Goal: Transaction & Acquisition: Subscribe to service/newsletter

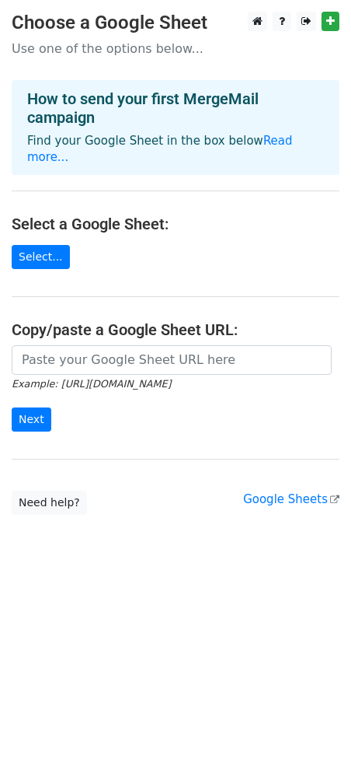
click at [162, 92] on h4 "How to send your first MergeMail campaign" at bounding box center [175, 107] width 297 height 37
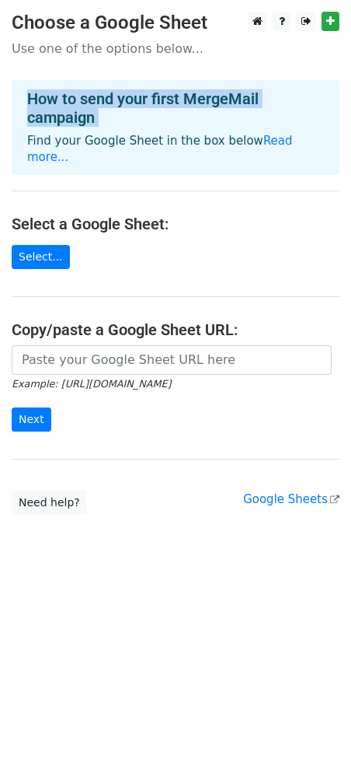
click at [162, 92] on h4 "How to send your first MergeMail campaign" at bounding box center [175, 107] width 297 height 37
click at [49, 245] on link "Select..." at bounding box center [41, 257] width 58 height 24
click at [50, 245] on link "Select..." at bounding box center [41, 257] width 58 height 24
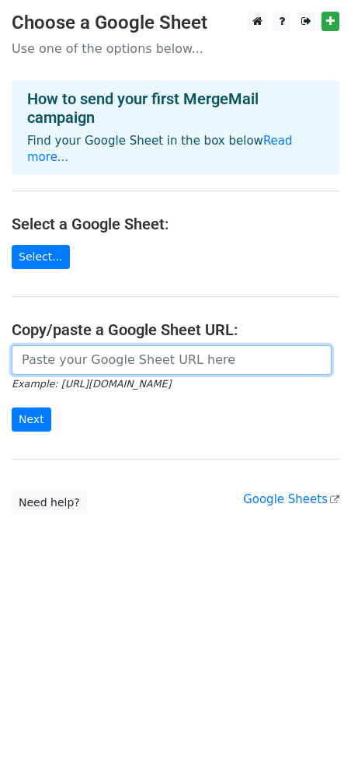
click at [58, 351] on input "url" at bounding box center [172, 360] width 320 height 30
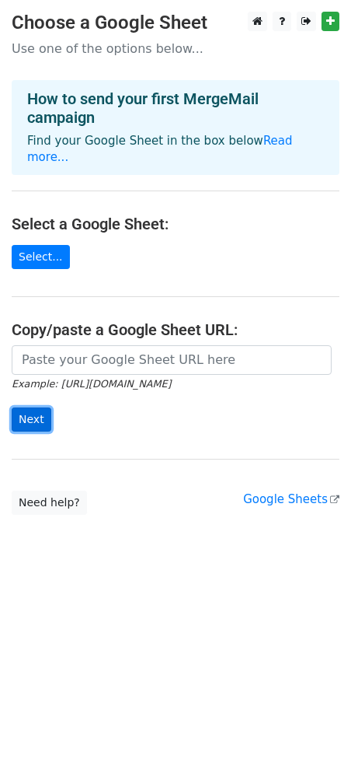
click at [30, 407] on input "Next" at bounding box center [32, 419] width 40 height 24
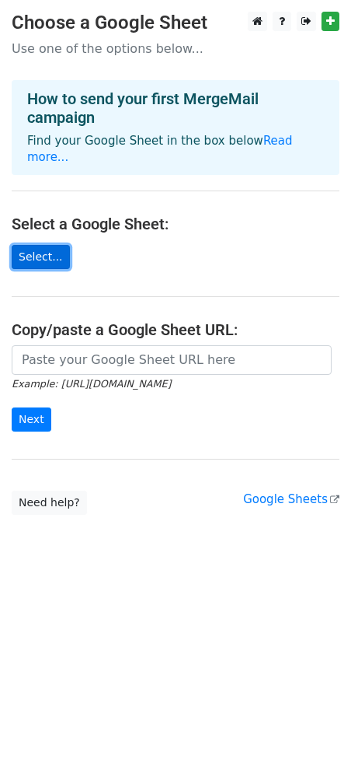
click at [57, 245] on link "Select..." at bounding box center [41, 257] width 58 height 24
click at [53, 245] on link "Select..." at bounding box center [41, 257] width 58 height 24
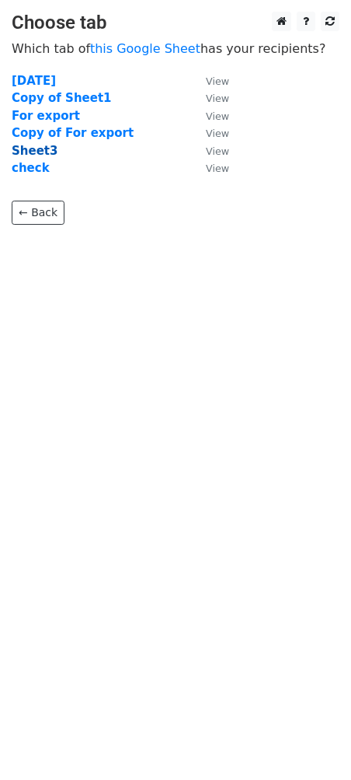
click at [44, 149] on strong "Sheet3" at bounding box center [35, 151] width 46 height 14
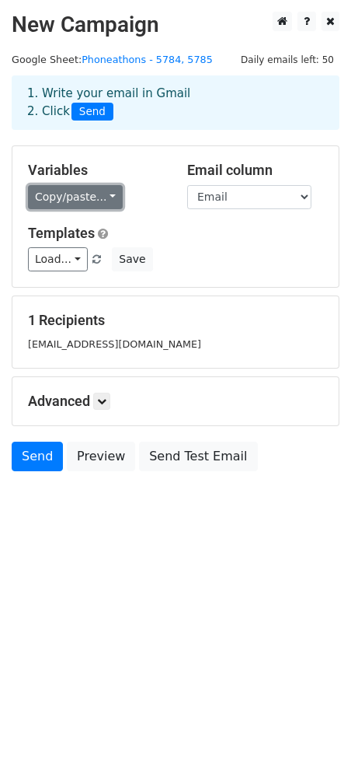
click at [89, 193] on link "Copy/paste..." at bounding box center [75, 197] width 95 height 24
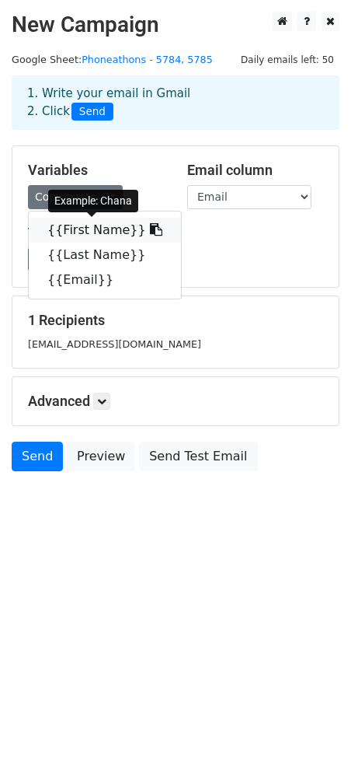
click at [90, 225] on link "{{First Name}}" at bounding box center [105, 230] width 152 height 25
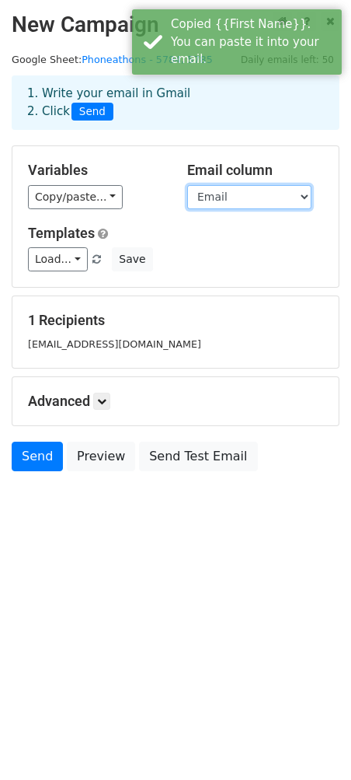
click at [201, 200] on select "First Name Last Name Email" at bounding box center [249, 197] width 124 height 24
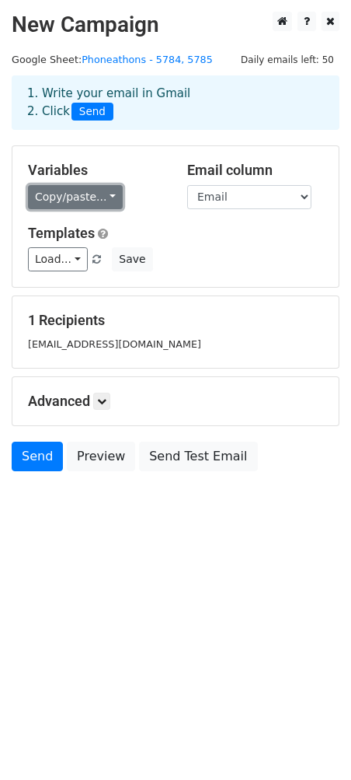
click at [62, 201] on link "Copy/paste..." at bounding box center [75, 197] width 95 height 24
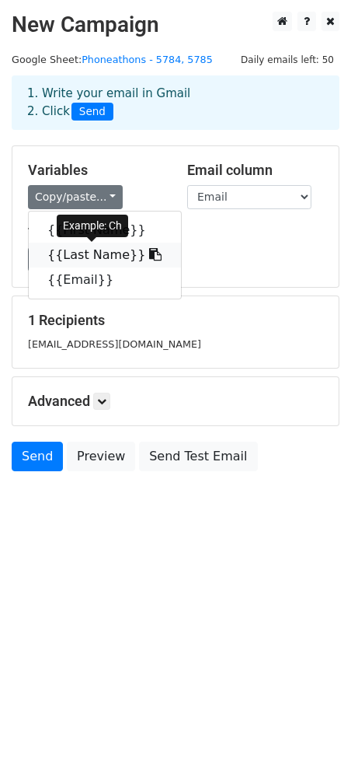
click at [59, 254] on link "{{Last Name}}" at bounding box center [105, 254] width 152 height 25
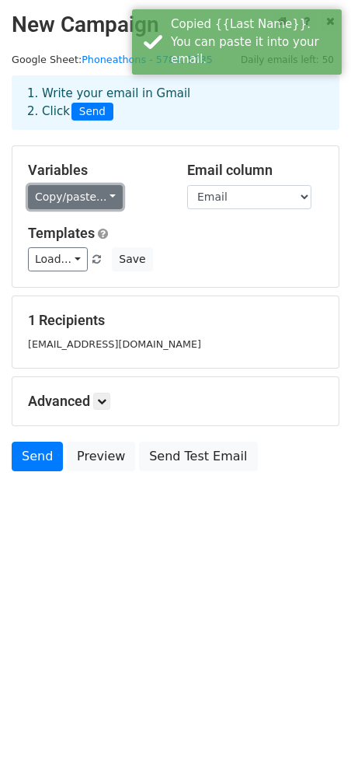
click at [75, 202] on link "Copy/paste..." at bounding box center [75, 197] width 95 height 24
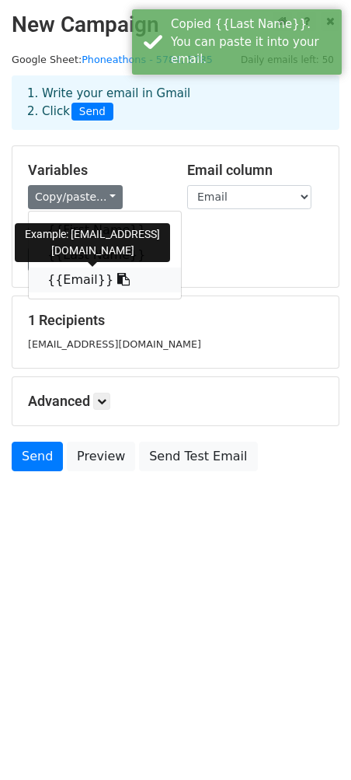
click at [65, 272] on link "{{Email}}" at bounding box center [105, 279] width 152 height 25
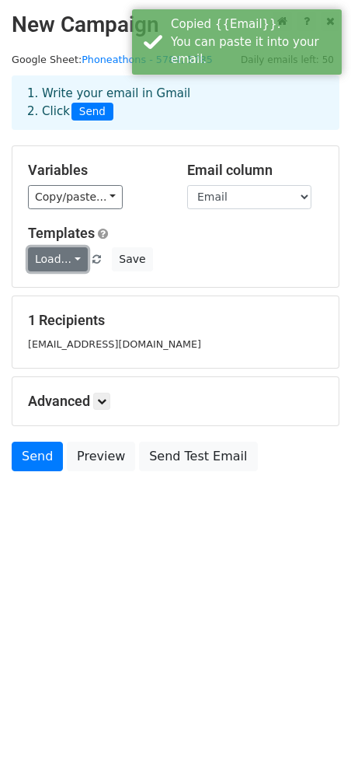
click at [66, 251] on link "Load..." at bounding box center [58, 259] width 60 height 24
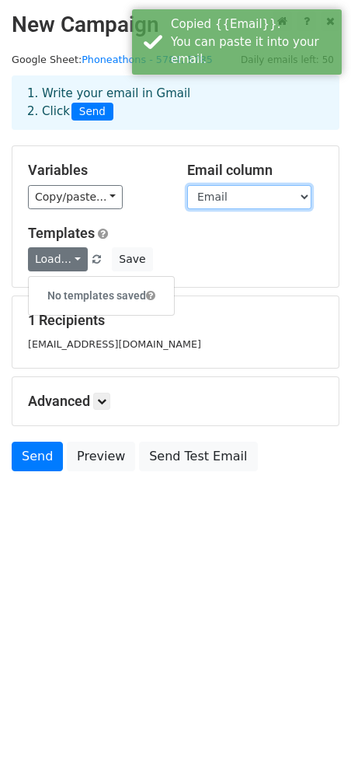
click at [245, 204] on select "First Name Last Name Email" at bounding box center [249, 197] width 124 height 24
click at [246, 202] on select "First Name Last Name Email" at bounding box center [249, 197] width 124 height 24
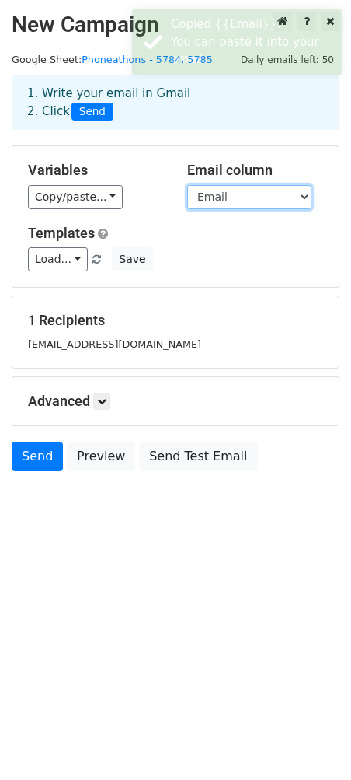
click at [215, 191] on select "First Name Last Name Email" at bounding box center [249, 197] width 124 height 24
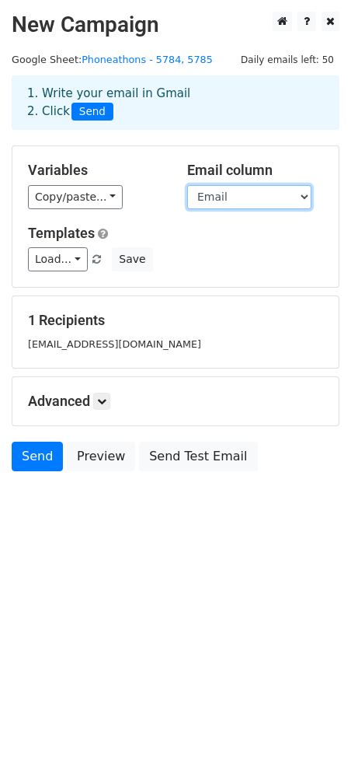
click at [187, 185] on select "First Name Last Name Email" at bounding box center [249, 197] width 124 height 24
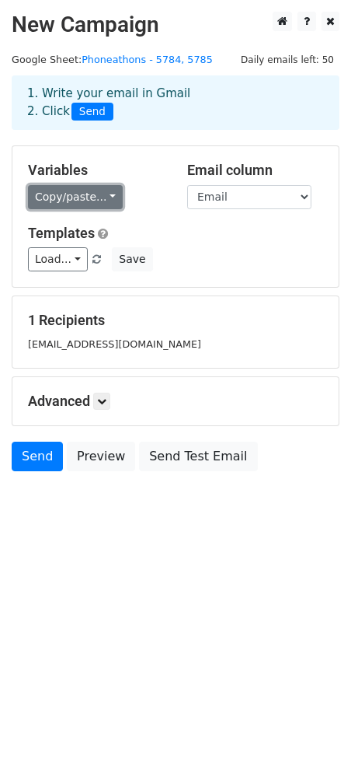
click at [78, 204] on link "Copy/paste..." at bounding box center [75, 197] width 95 height 24
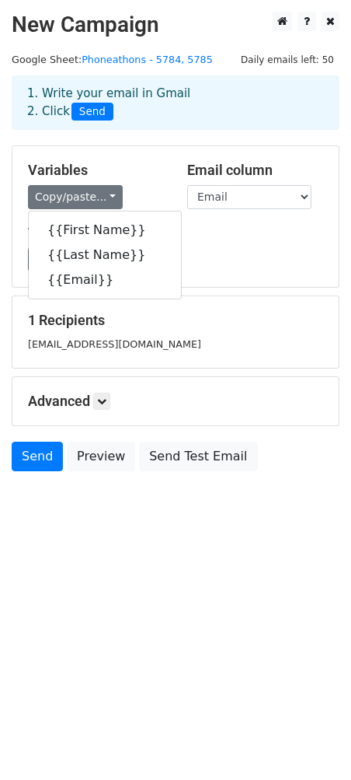
click at [78, 211] on div "{{First Name}} {{Last Name}} {{Email}}" at bounding box center [105, 255] width 154 height 89
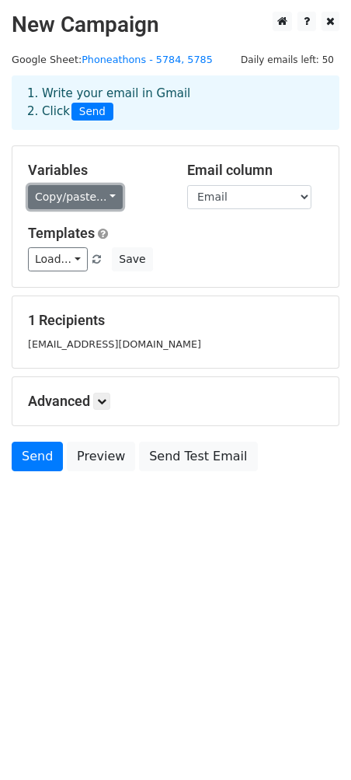
click at [109, 200] on link "Copy/paste..." at bounding box center [75, 197] width 95 height 24
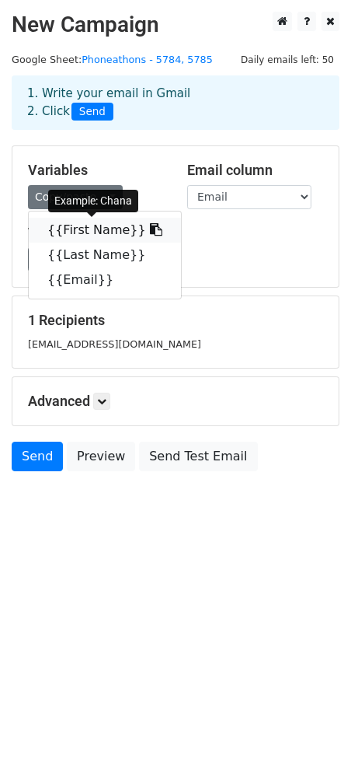
click at [82, 226] on link "{{First Name}}" at bounding box center [105, 230] width 152 height 25
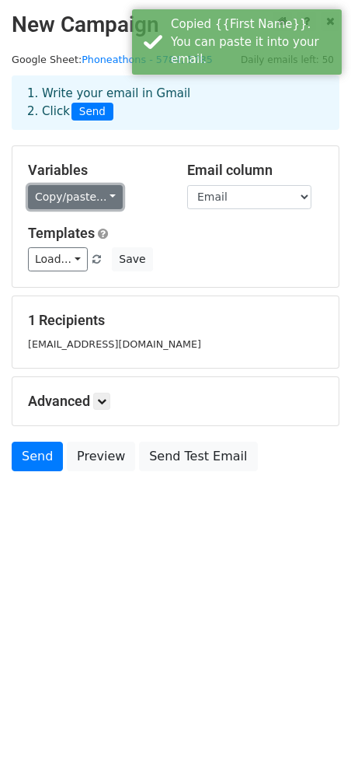
click at [64, 200] on link "Copy/paste..." at bounding box center [75, 197] width 95 height 24
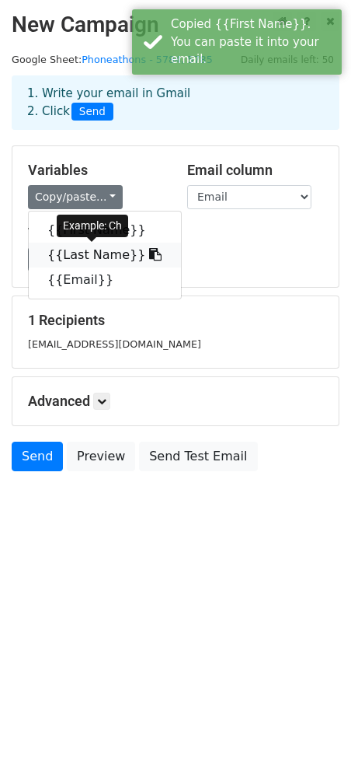
click at [71, 252] on link "{{Last Name}}" at bounding box center [105, 254] width 152 height 25
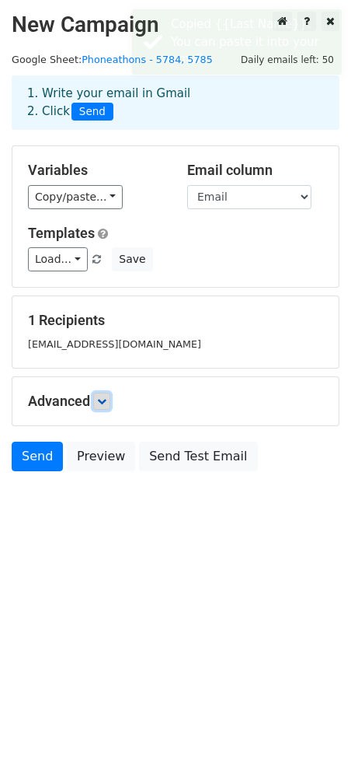
click at [96, 405] on link at bounding box center [101, 400] width 17 height 17
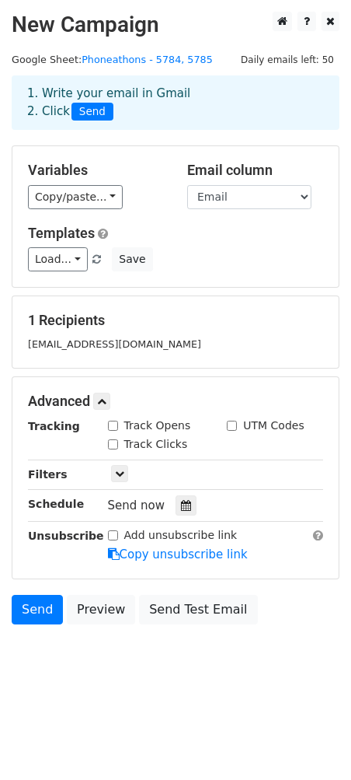
click at [124, 428] on label "Track Opens" at bounding box center [157, 425] width 67 height 16
click at [118, 428] on input "Track Opens" at bounding box center [113, 425] width 10 height 10
checkbox input "true"
click at [103, 475] on div "Only include spreadsheet rows that match the following filters:" at bounding box center [215, 475] width 239 height 18
click at [113, 475] on link at bounding box center [119, 473] width 17 height 17
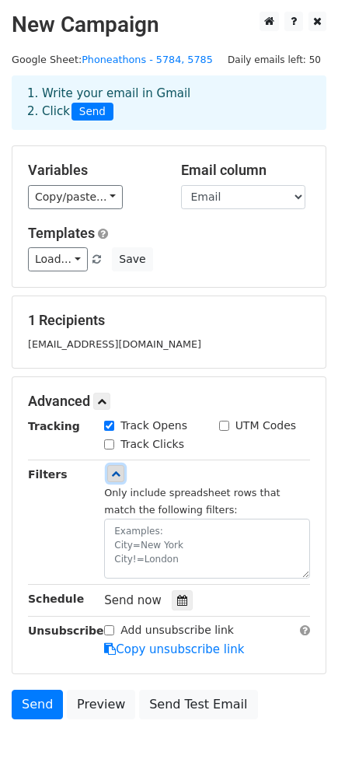
click at [117, 471] on icon at bounding box center [115, 473] width 9 height 9
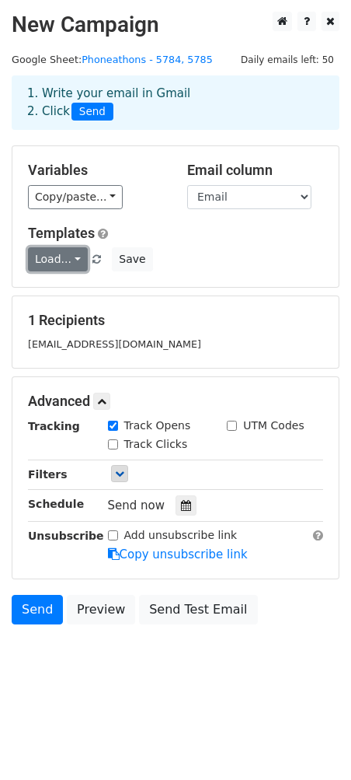
click at [61, 251] on link "Load..." at bounding box center [58, 259] width 60 height 24
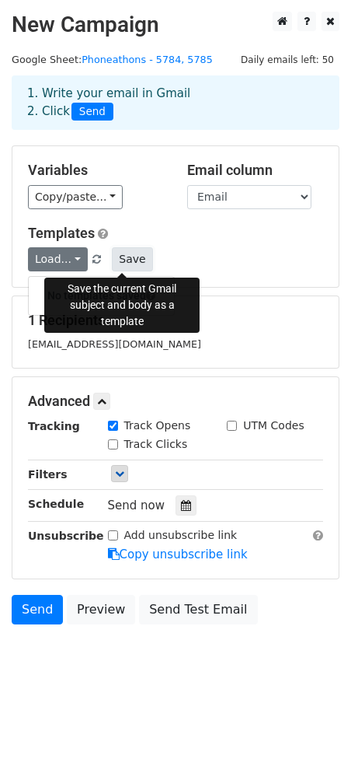
click at [137, 247] on button "Save" at bounding box center [132, 259] width 40 height 24
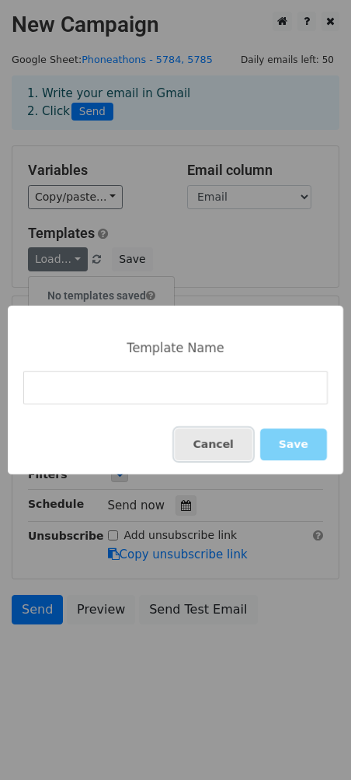
click at [215, 460] on button "Cancel" at bounding box center [214, 444] width 78 height 32
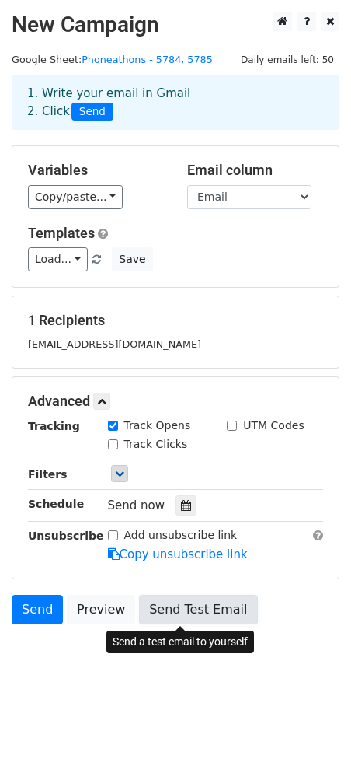
click at [150, 603] on link "Send Test Email" at bounding box center [198, 610] width 118 height 30
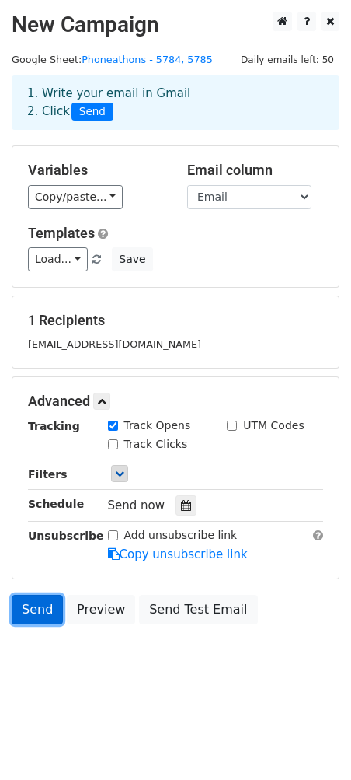
click at [22, 615] on link "Send" at bounding box center [37, 610] width 51 height 30
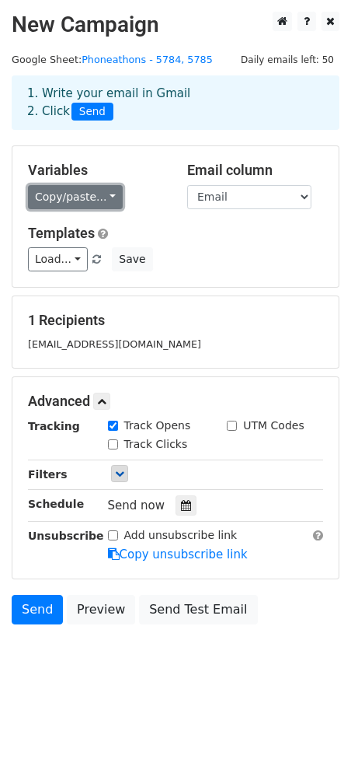
click at [32, 193] on link "Copy/paste..." at bounding box center [75, 197] width 95 height 24
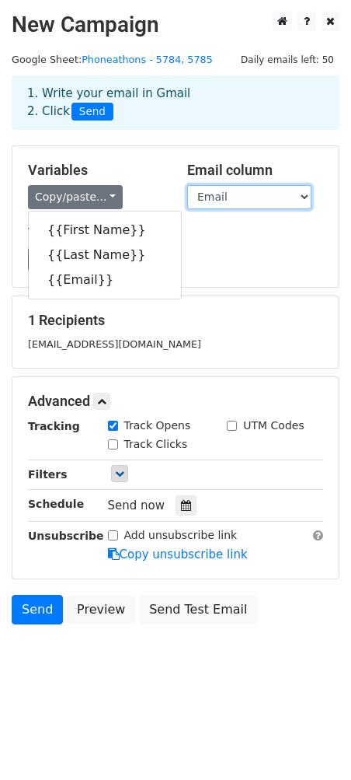
click at [208, 196] on select "First Name Last Name Email" at bounding box center [249, 197] width 124 height 24
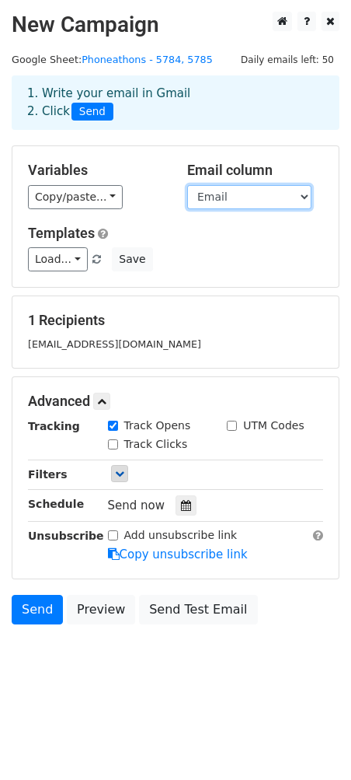
click at [187, 185] on select "First Name Last Name Email" at bounding box center [249, 197] width 124 height 24
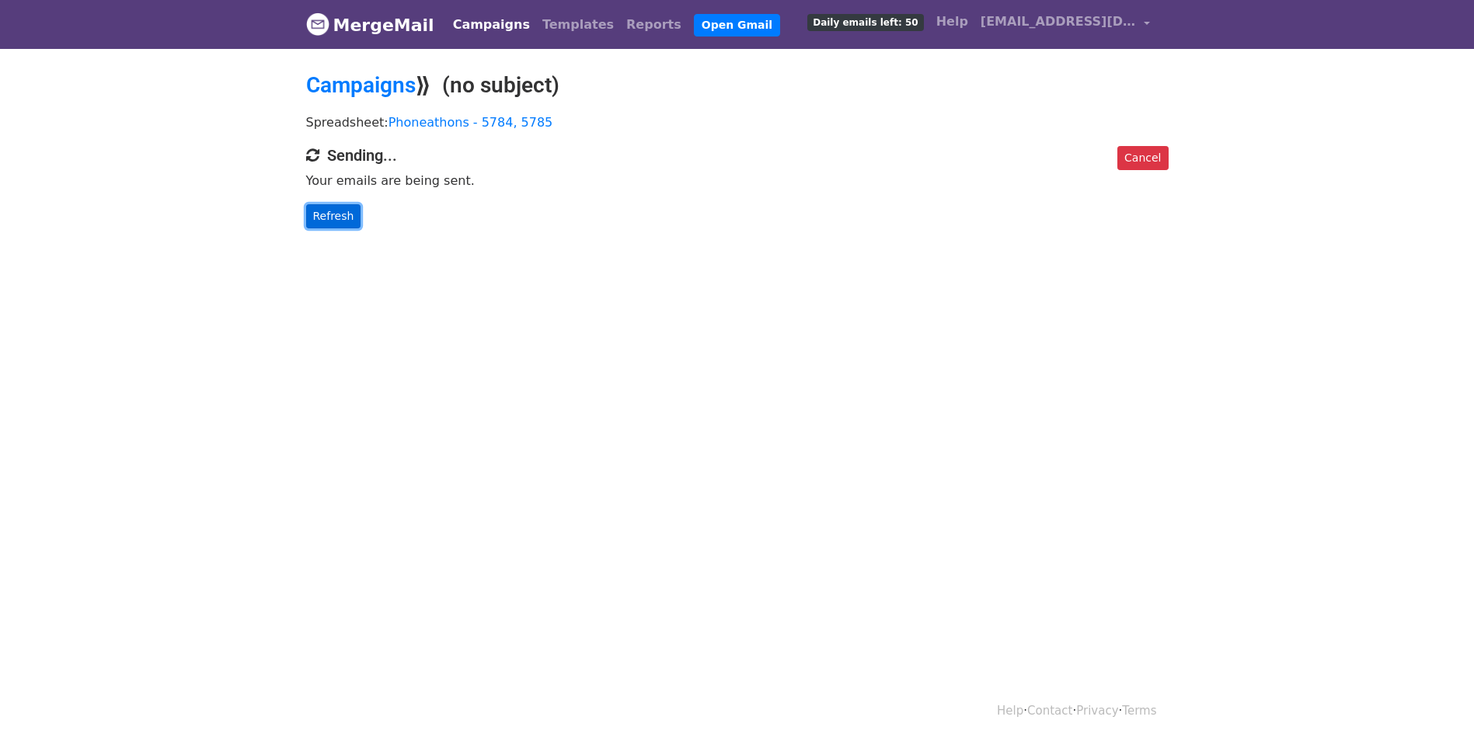
click at [347, 215] on link "Refresh" at bounding box center [333, 216] width 55 height 24
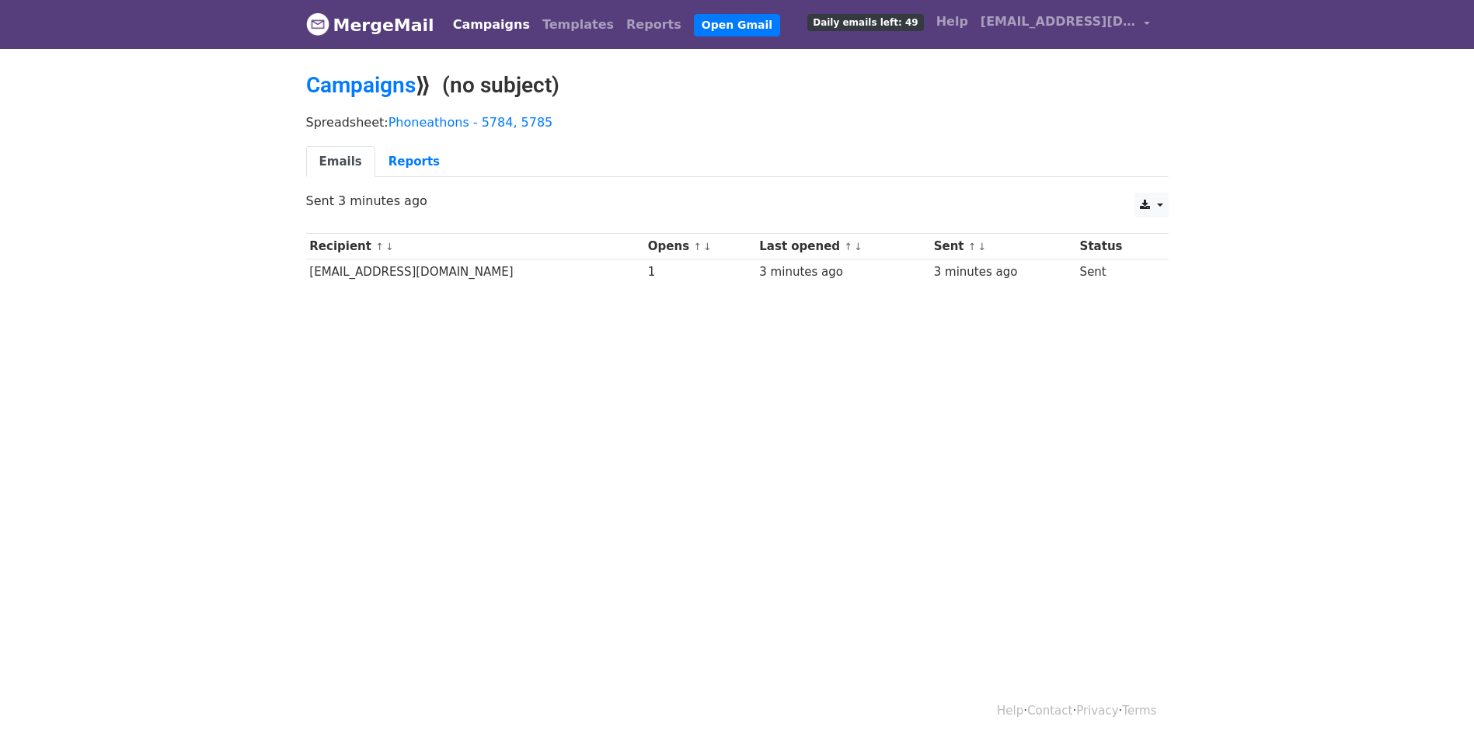
click at [648, 277] on div "1" at bounding box center [700, 272] width 104 height 18
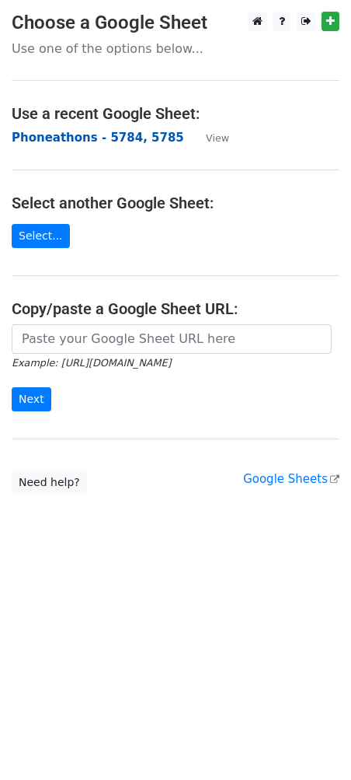
click at [84, 133] on strong "Phoneathons - 5784, 5785" at bounding box center [98, 138] width 173 height 14
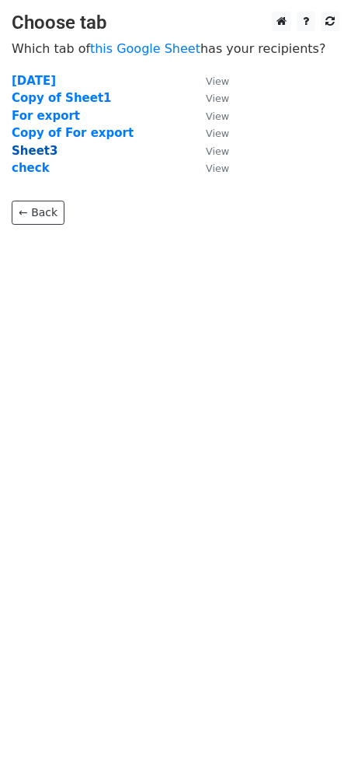
click at [39, 146] on strong "Sheet3" at bounding box center [35, 151] width 46 height 14
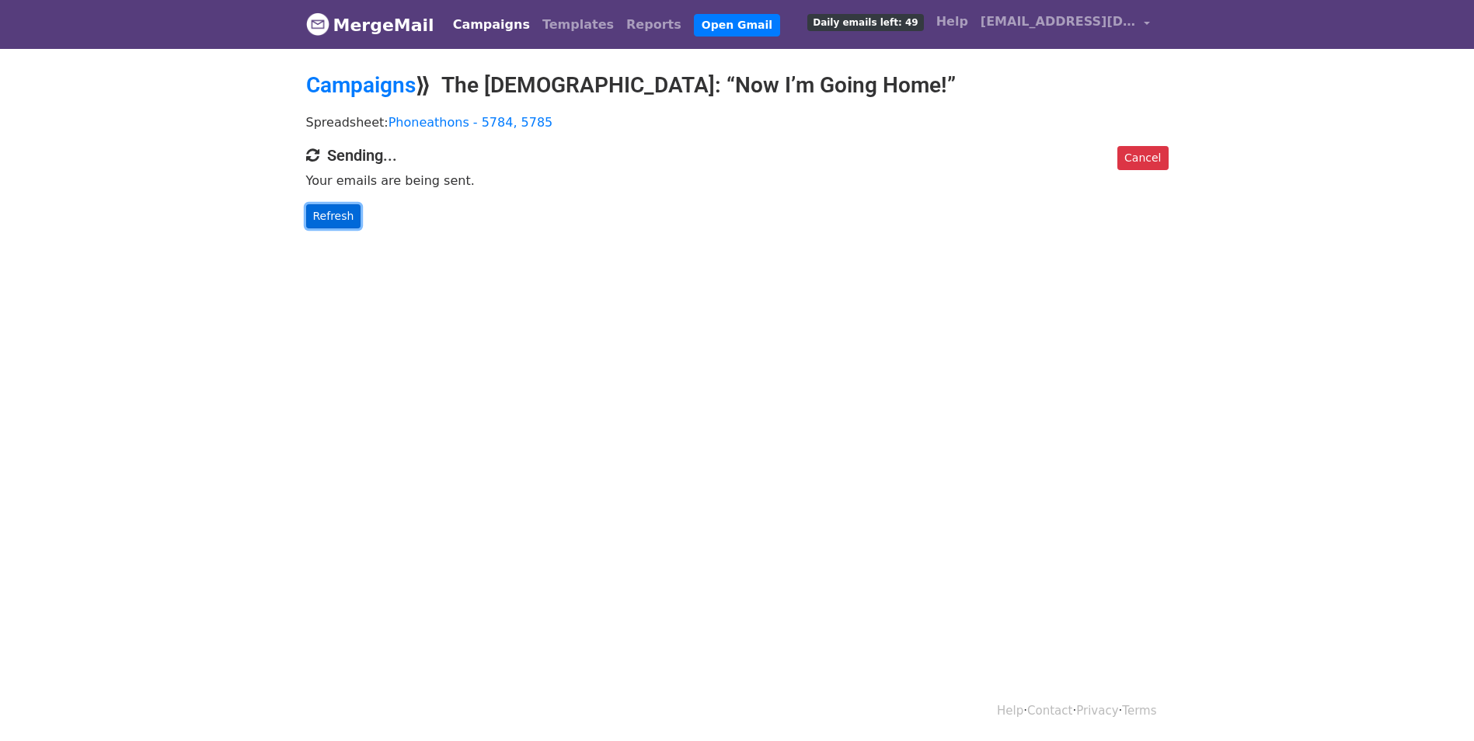
click at [351, 212] on link "Refresh" at bounding box center [333, 216] width 55 height 24
click at [339, 225] on link "Refresh" at bounding box center [333, 216] width 55 height 24
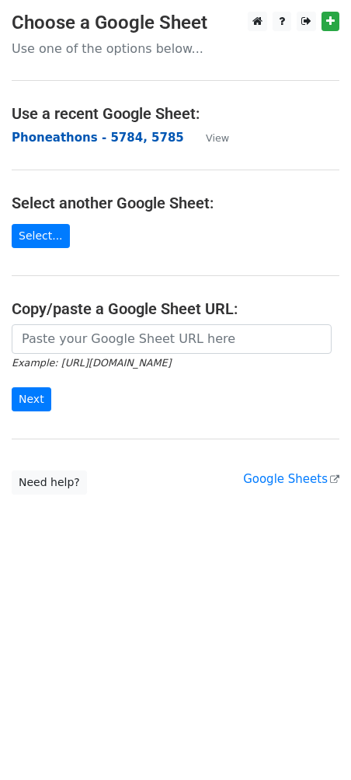
click at [85, 136] on strong "Phoneathons - 5784, 5785" at bounding box center [98, 138] width 173 height 14
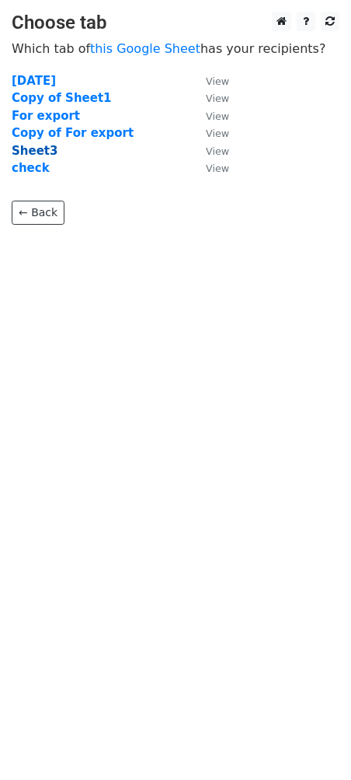
click at [33, 152] on strong "Sheet3" at bounding box center [35, 151] width 46 height 14
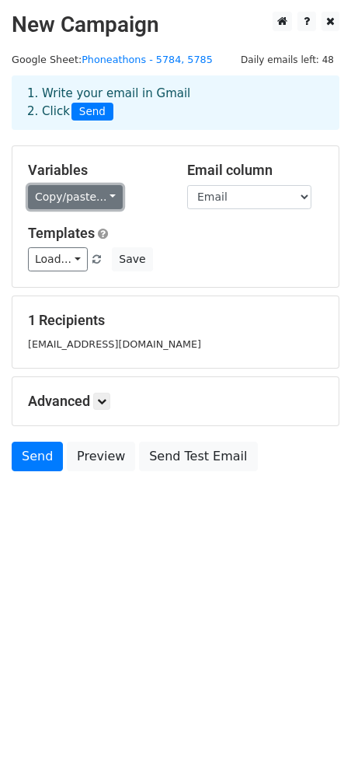
click at [89, 202] on link "Copy/paste..." at bounding box center [75, 197] width 95 height 24
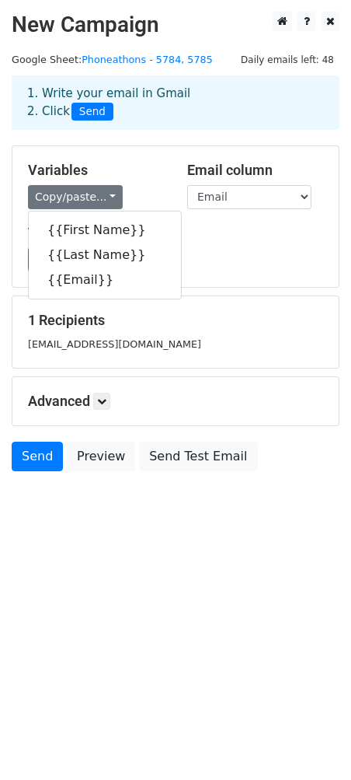
click at [115, 162] on h5 "Variables" at bounding box center [96, 170] width 136 height 17
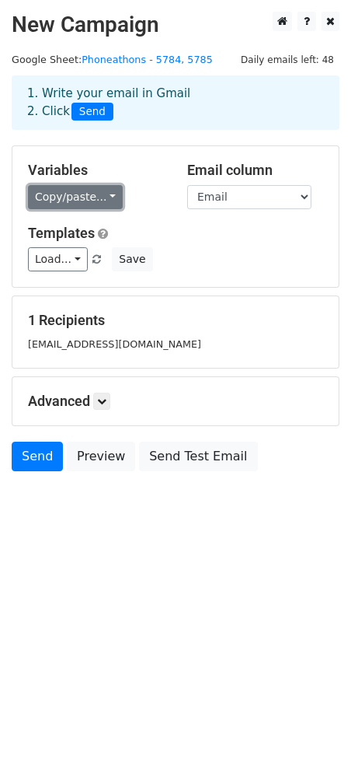
click at [78, 204] on link "Copy/paste..." at bounding box center [75, 197] width 95 height 24
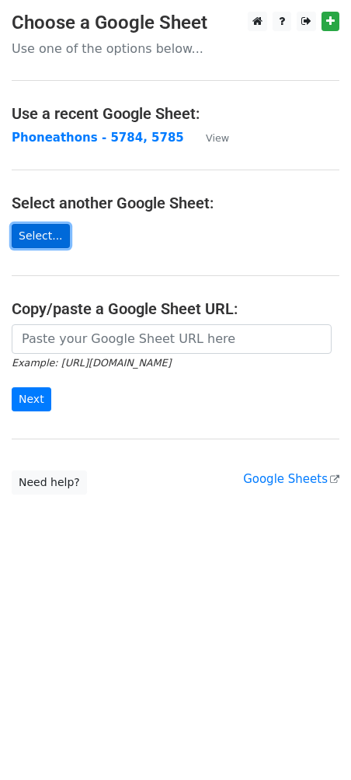
click at [55, 240] on link "Select..." at bounding box center [41, 236] width 58 height 24
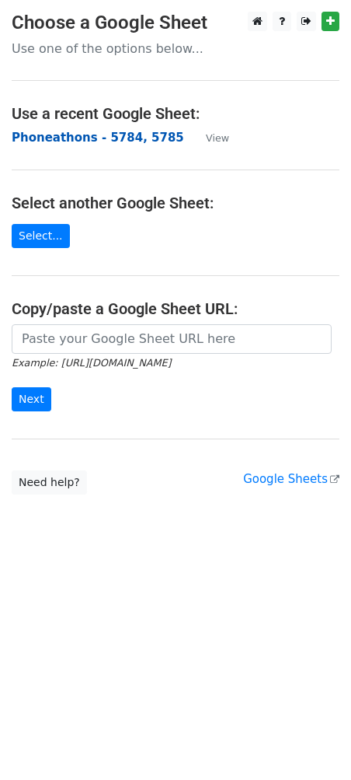
click at [96, 138] on strong "Phoneathons - 5784, 5785" at bounding box center [98, 138] width 173 height 14
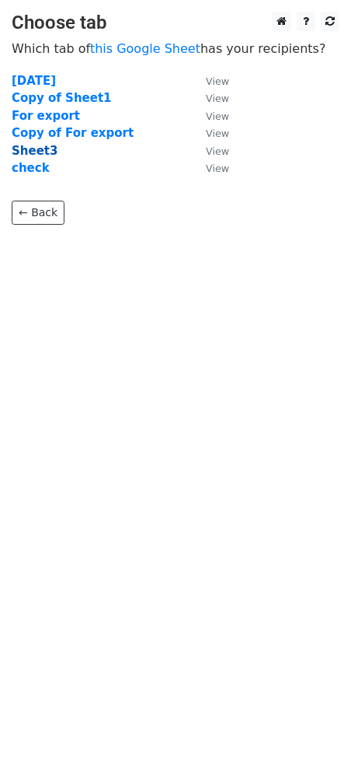
click at [42, 148] on strong "Sheet3" at bounding box center [35, 151] width 46 height 14
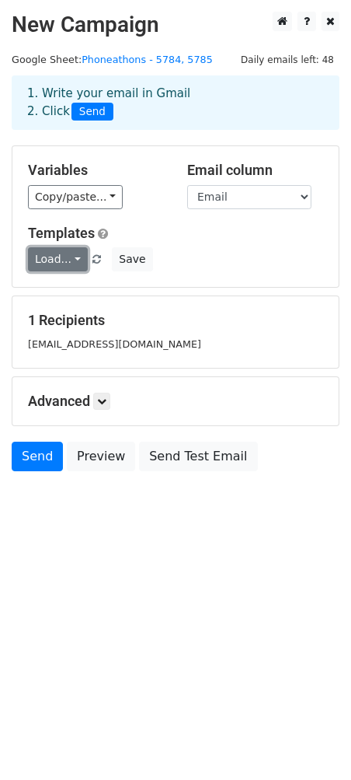
click at [61, 260] on link "Load..." at bounding box center [58, 259] width 60 height 24
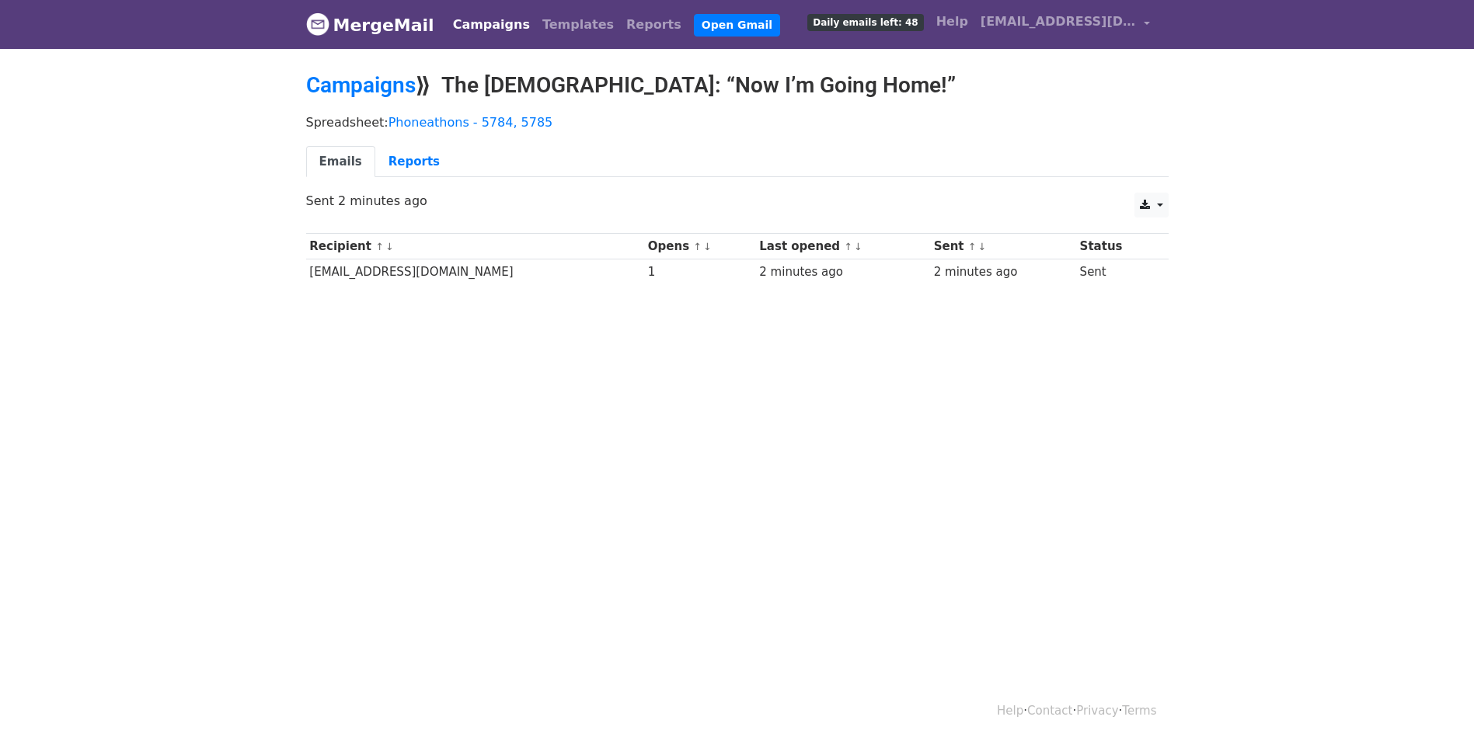
click at [430, 279] on td "[EMAIL_ADDRESS][DOMAIN_NAME]" at bounding box center [475, 273] width 339 height 26
click at [411, 166] on link "Reports" at bounding box center [414, 162] width 78 height 32
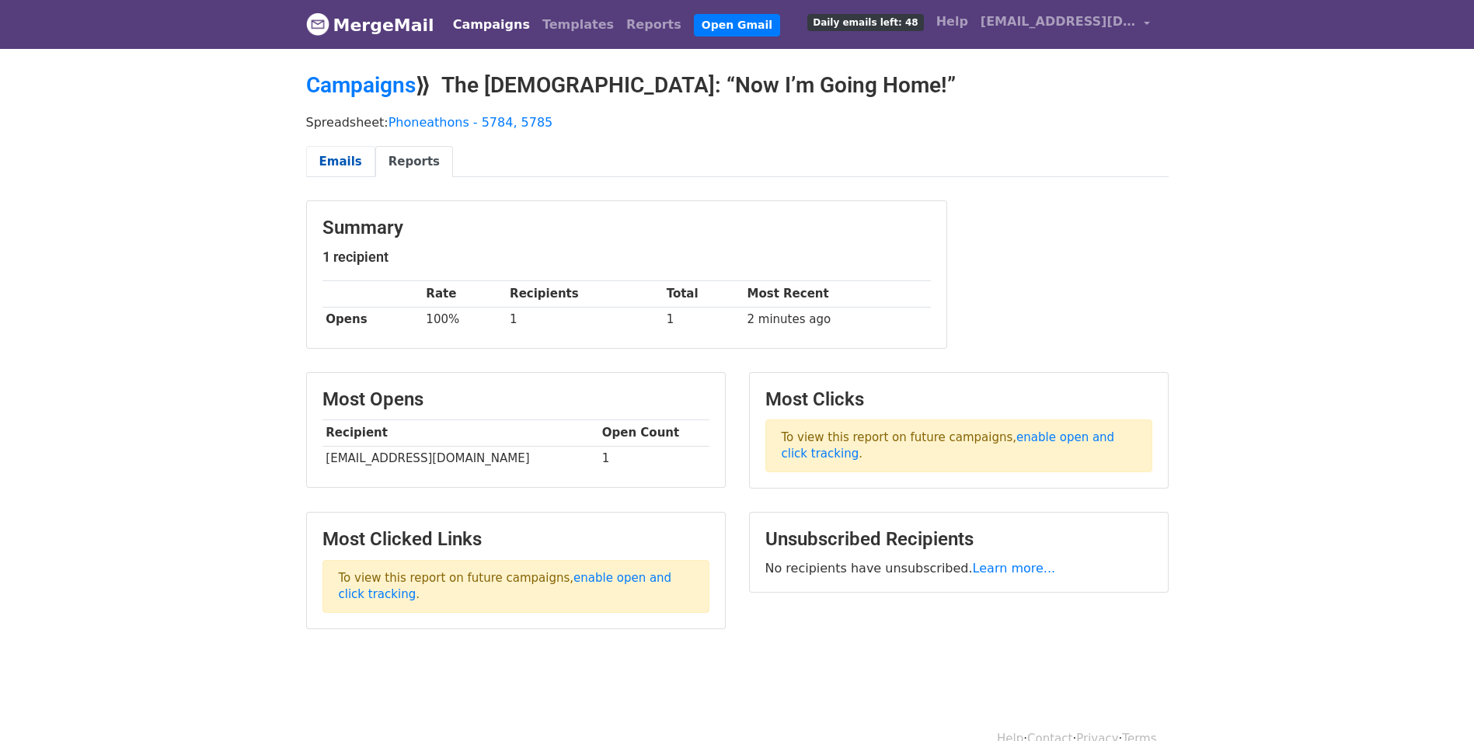
click at [358, 164] on link "Emails" at bounding box center [340, 162] width 69 height 32
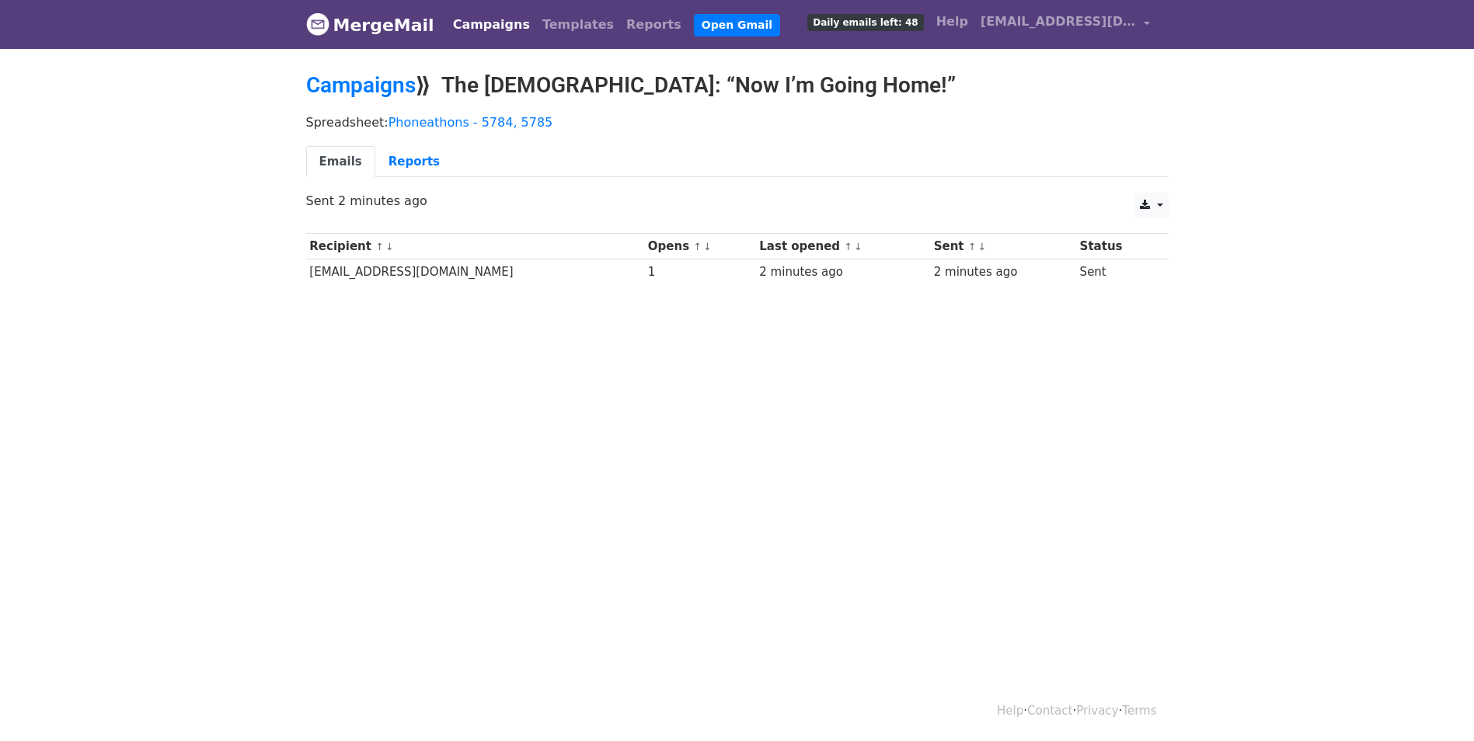
click at [1095, 261] on td "Sent" at bounding box center [1116, 273] width 80 height 26
click at [399, 85] on link "Campaigns" at bounding box center [361, 85] width 110 height 26
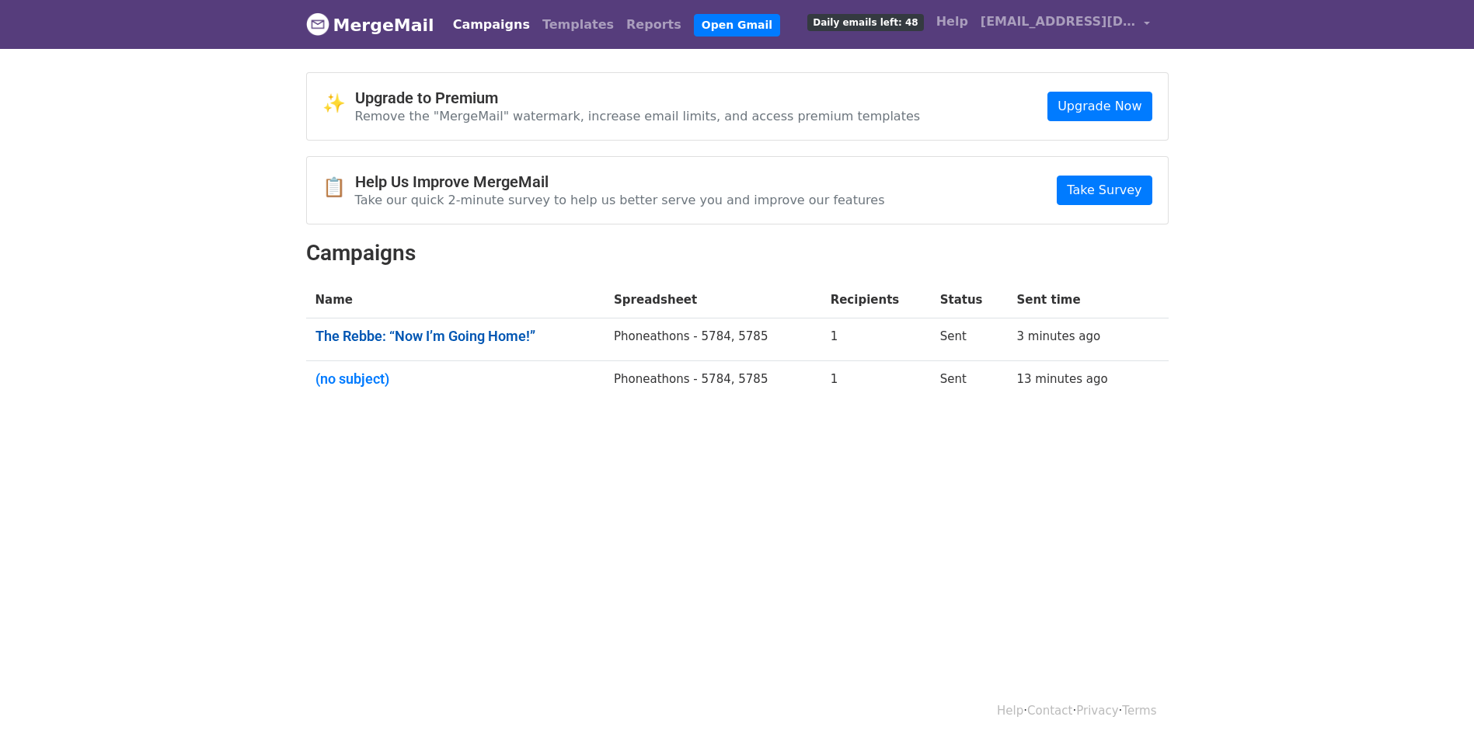
click at [555, 336] on link "The Rebbe: “Now I’m Going Home!”" at bounding box center [456, 336] width 281 height 17
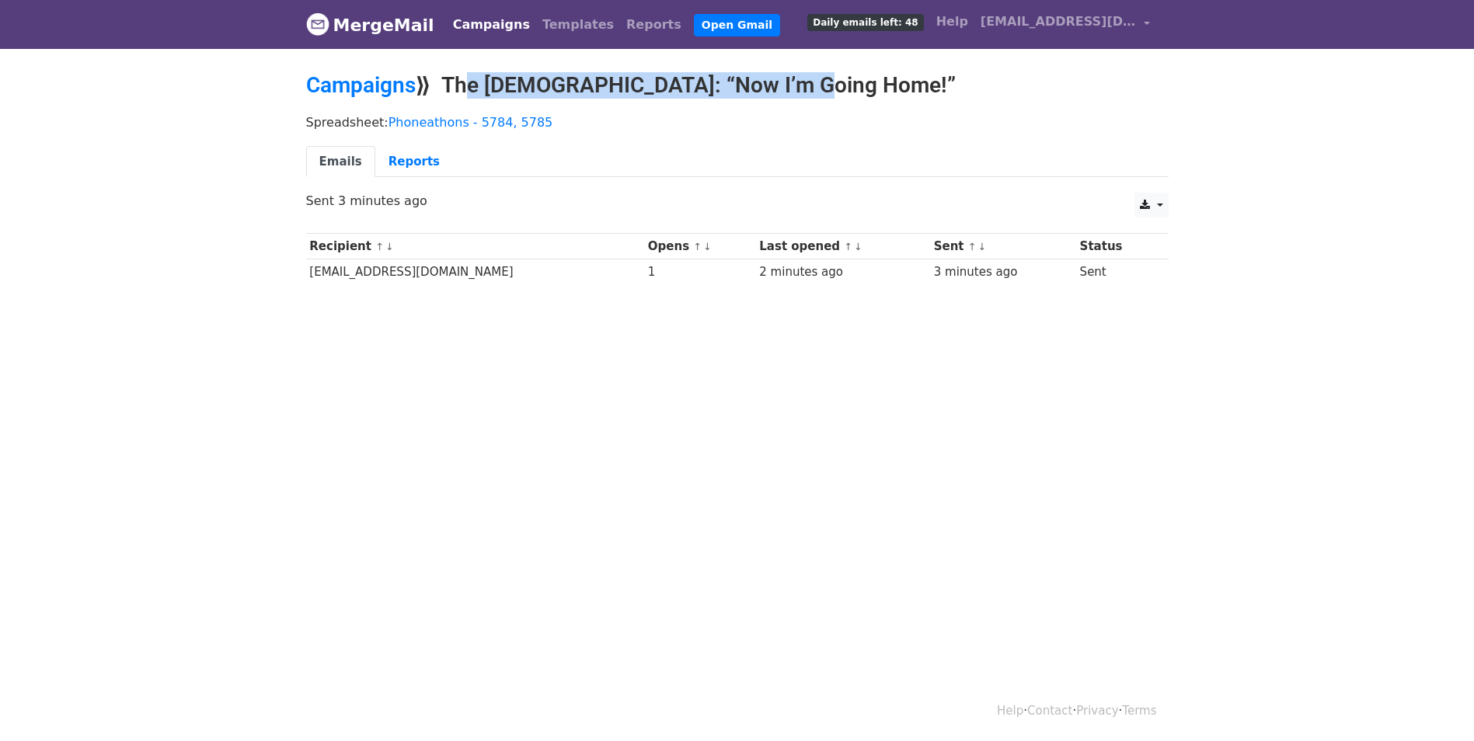
drag, startPoint x: 451, startPoint y: 81, endPoint x: 910, endPoint y: 81, distance: 459.3
click at [910, 81] on h2 "Campaigns ⟫ The [DEMOGRAPHIC_DATA]: “Now I’m Going Home!”" at bounding box center [737, 85] width 863 height 26
copy h2 "The Rebbe: “Now I’m Going Home!”"
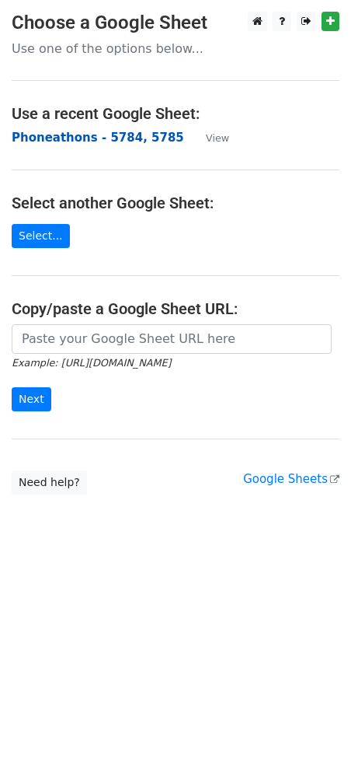
click at [58, 141] on strong "Phoneathons - 5784, 5785" at bounding box center [98, 138] width 173 height 14
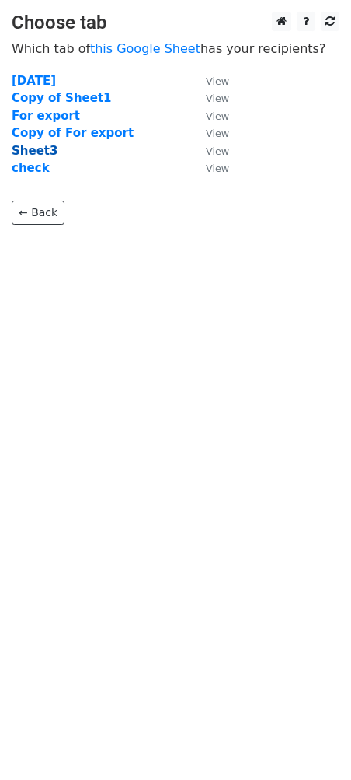
click at [45, 149] on strong "Sheet3" at bounding box center [35, 151] width 46 height 14
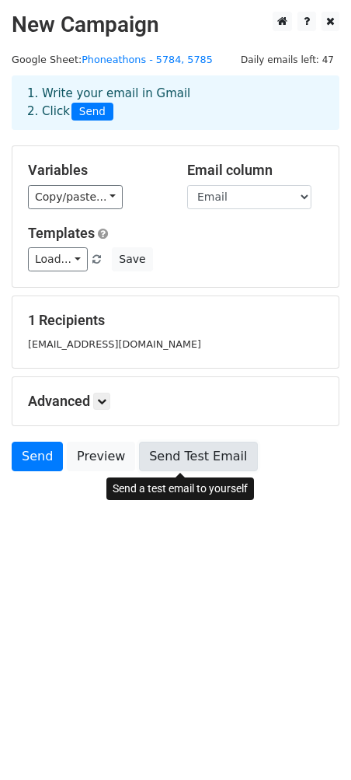
click at [211, 452] on link "Send Test Email" at bounding box center [198, 456] width 118 height 30
click at [199, 459] on link "Send Test Email" at bounding box center [198, 456] width 118 height 30
click at [169, 459] on link "Send Test Email" at bounding box center [198, 456] width 118 height 30
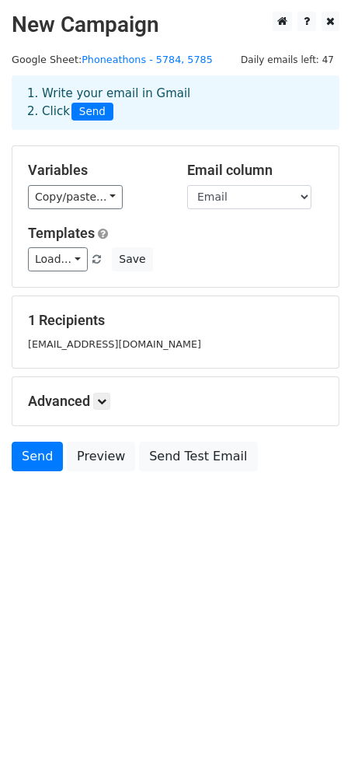
click at [81, 336] on div "Chanach5775@gmail.com" at bounding box center [175, 344] width 319 height 18
click at [83, 326] on h5 "1 Recipients" at bounding box center [175, 320] width 295 height 17
click at [297, 63] on span "Daily emails left: 47" at bounding box center [287, 59] width 104 height 17
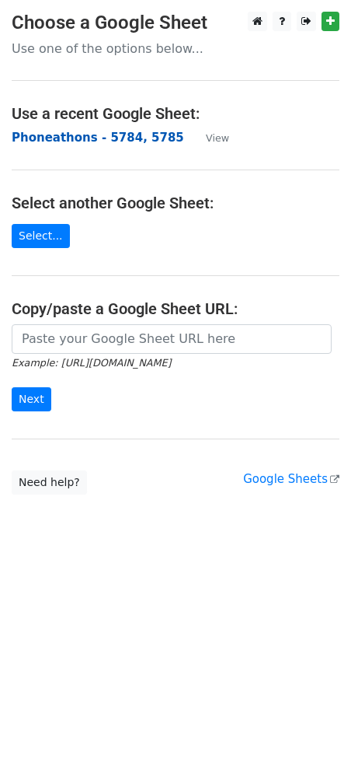
click at [68, 131] on strong "Phoneathons - 5784, 5785" at bounding box center [98, 138] width 173 height 14
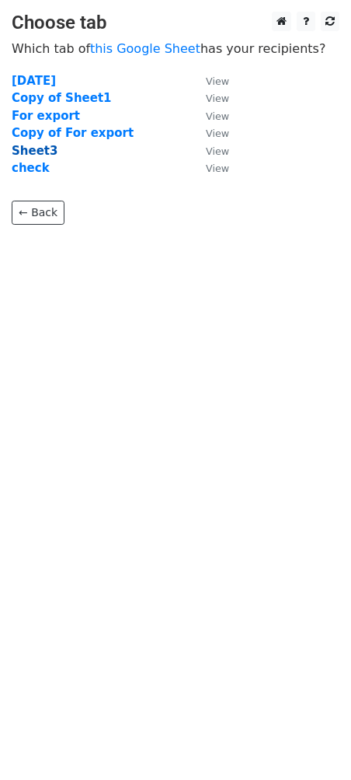
click at [33, 148] on strong "Sheet3" at bounding box center [35, 151] width 46 height 14
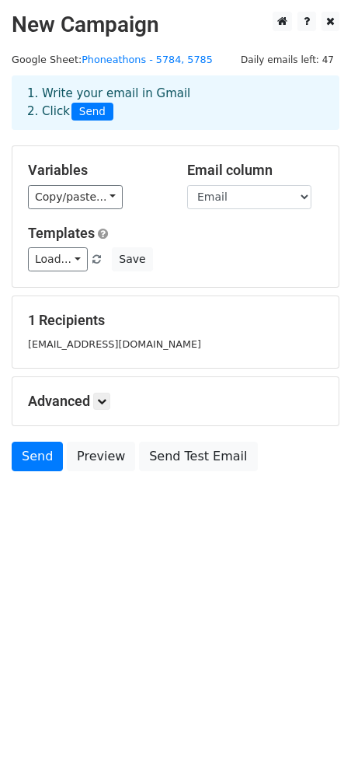
click at [122, 97] on div "1. Write your email in Gmail 2. Click Send" at bounding box center [176, 103] width 320 height 36
click at [136, 96] on div "1. Write your email in Gmail 2. Click Send" at bounding box center [176, 103] width 320 height 36
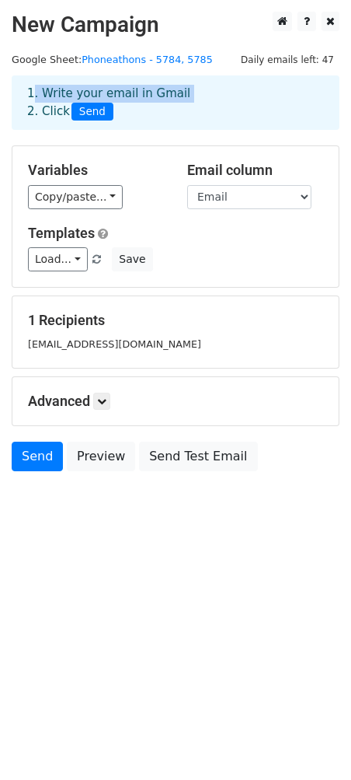
click at [136, 96] on div "1. Write your email in Gmail 2. Click Send" at bounding box center [176, 103] width 320 height 36
click at [92, 110] on span "Send" at bounding box center [93, 112] width 42 height 19
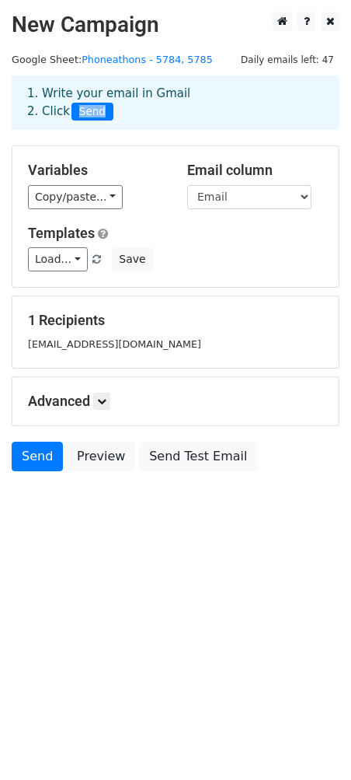
click at [92, 110] on span "Send" at bounding box center [93, 112] width 42 height 19
click at [67, 265] on link "Load..." at bounding box center [58, 259] width 60 height 24
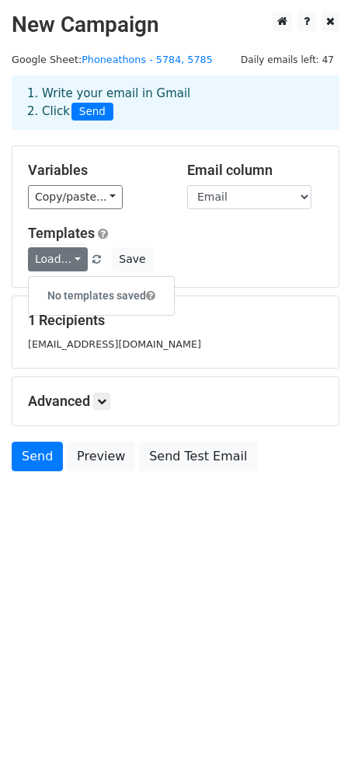
click at [71, 339] on small "[EMAIL_ADDRESS][DOMAIN_NAME]" at bounding box center [114, 344] width 173 height 12
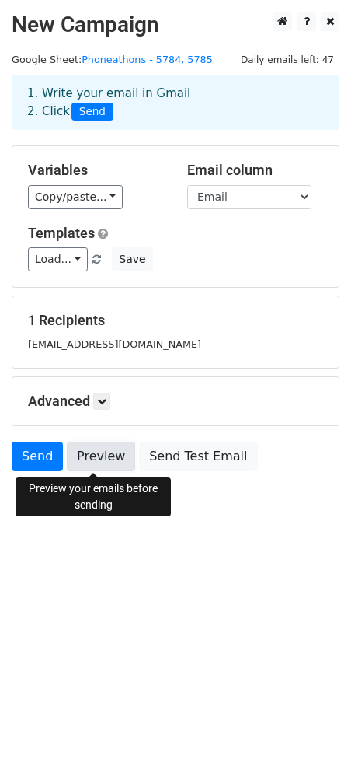
click at [113, 453] on link "Preview" at bounding box center [101, 456] width 68 height 30
click at [78, 449] on link "Preview" at bounding box center [101, 456] width 68 height 30
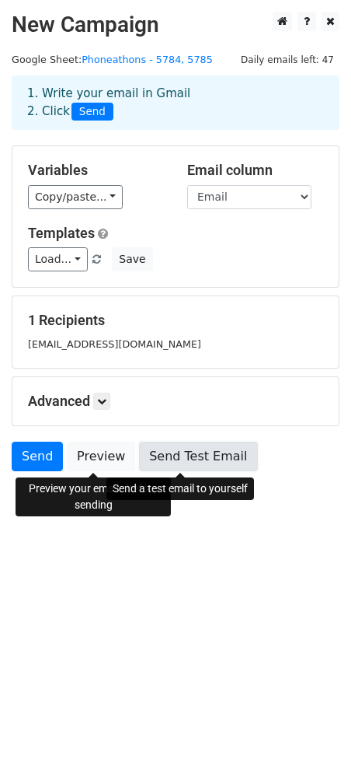
click at [141, 459] on link "Send Test Email" at bounding box center [198, 456] width 118 height 30
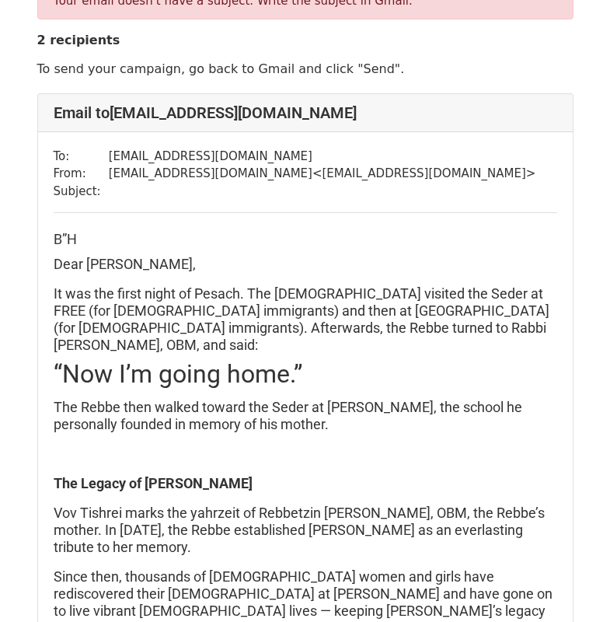
scroll to position [233, 0]
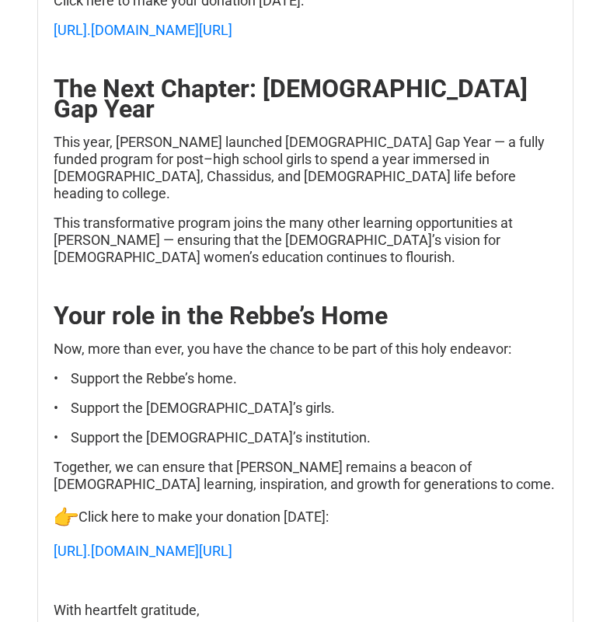
scroll to position [1166, 0]
